Goal: Task Accomplishment & Management: Use online tool/utility

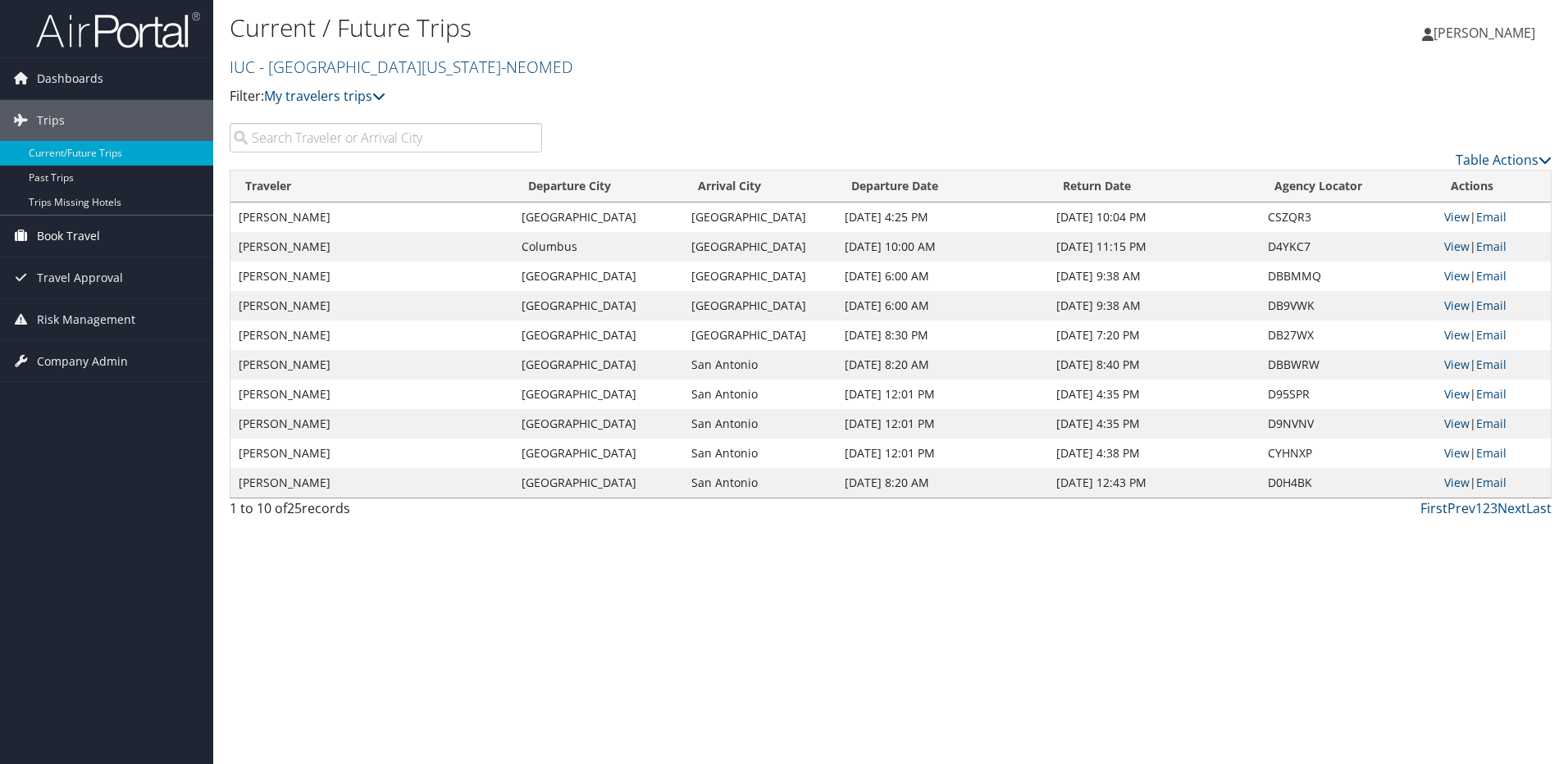
click at [72, 235] on span "Book Travel" at bounding box center [68, 235] width 63 height 41
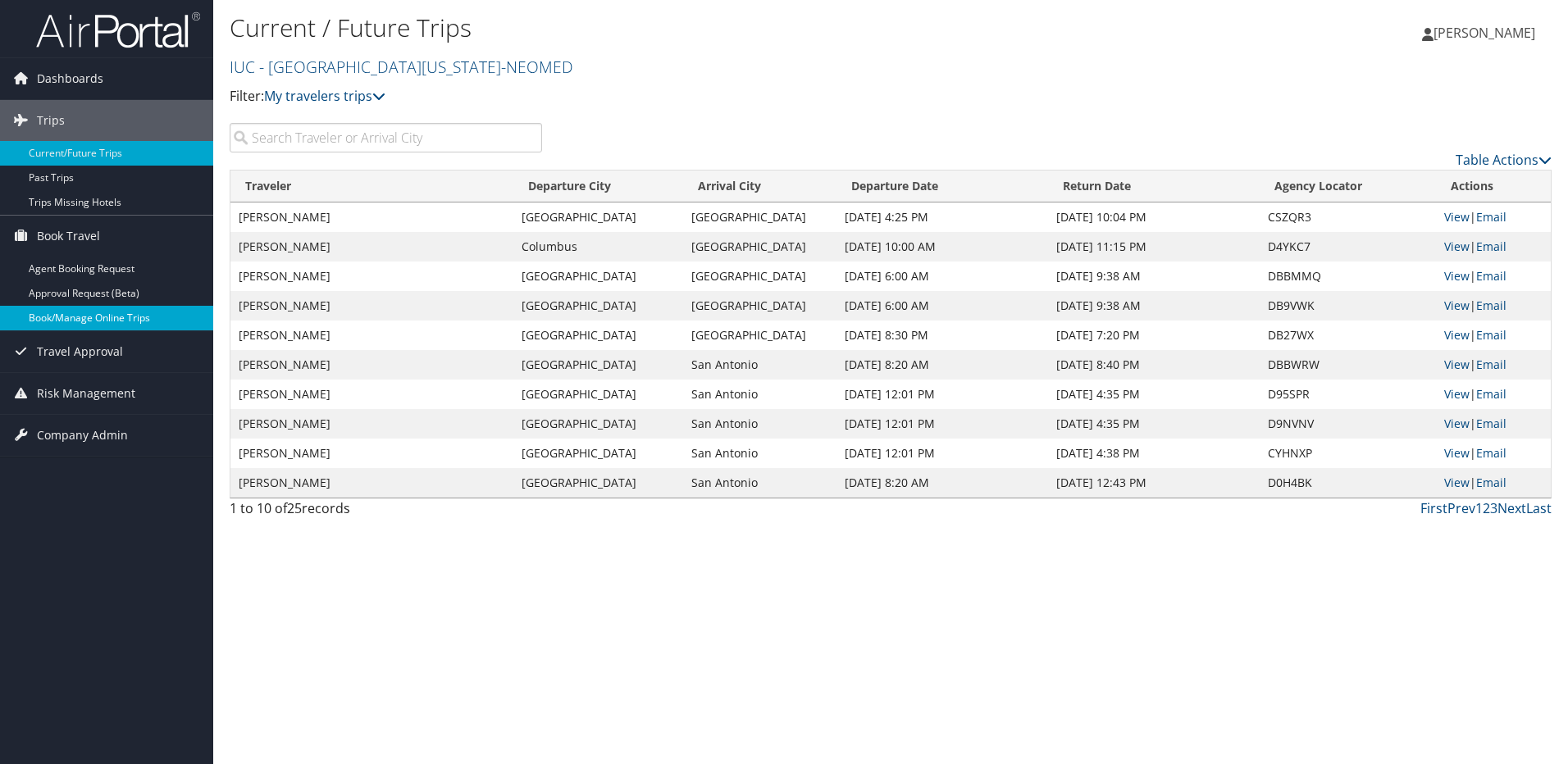
click at [72, 323] on link "Book/Manage Online Trips" at bounding box center [107, 318] width 213 height 25
